Goal: Task Accomplishment & Management: Use online tool/utility

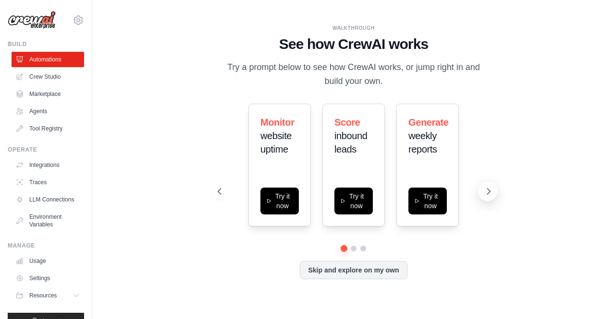
click at [490, 193] on icon at bounding box center [489, 192] width 3 height 6
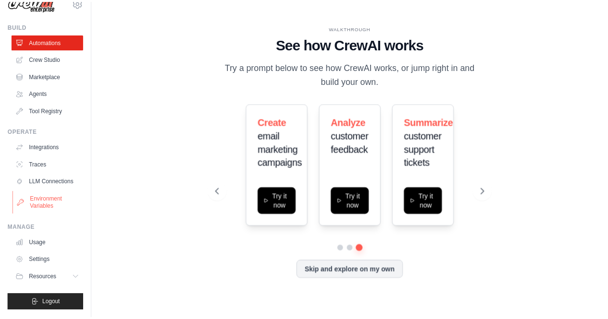
scroll to position [24, 0]
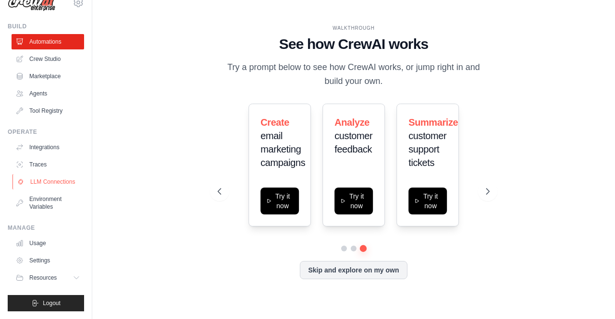
click at [42, 185] on link "LLM Connections" at bounding box center [48, 181] width 73 height 15
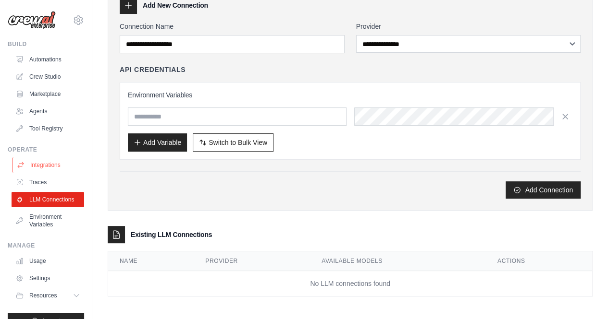
click at [59, 162] on link "Integrations" at bounding box center [48, 165] width 73 height 15
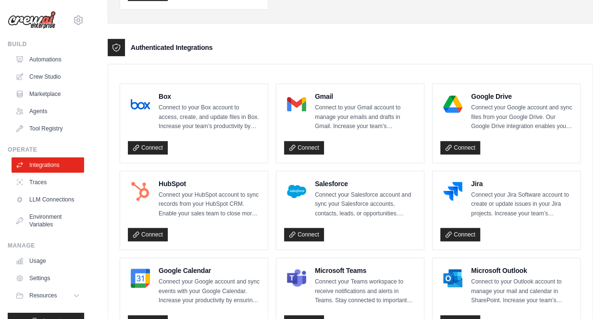
scroll to position [213, 0]
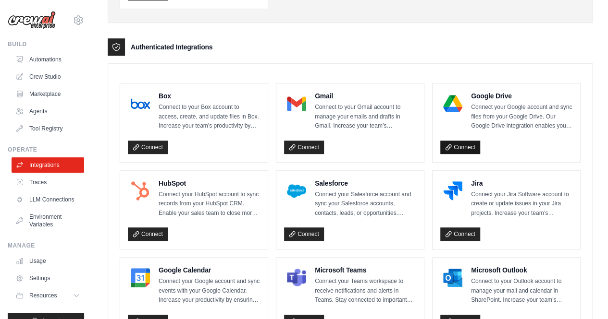
click at [457, 147] on link "Connect" at bounding box center [460, 147] width 40 height 13
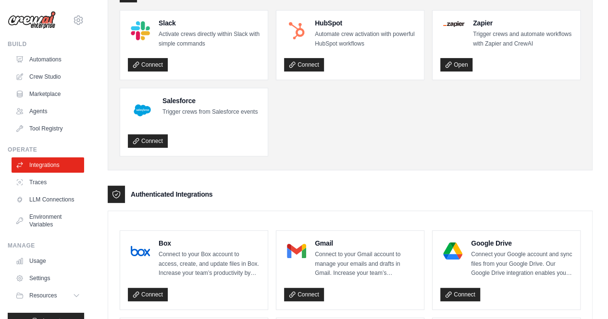
scroll to position [0, 0]
